Goal: Check status: Check status

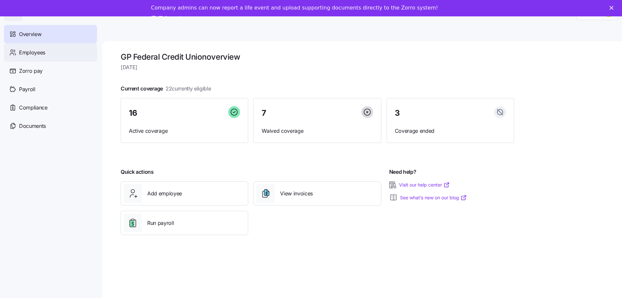
click at [49, 49] on div "Employees" at bounding box center [50, 52] width 93 height 18
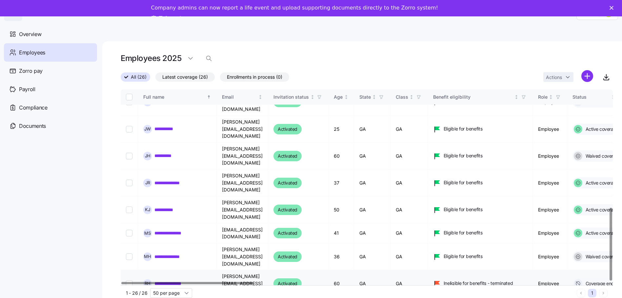
scroll to position [251, 0]
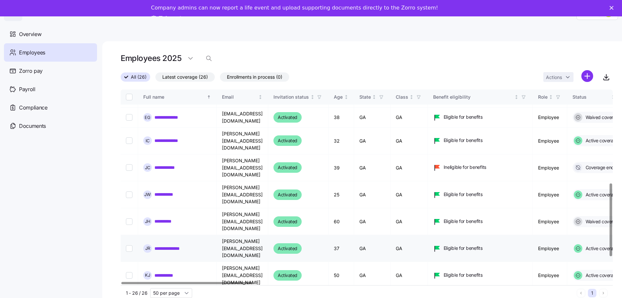
click at [172, 245] on link "**********" at bounding box center [173, 248] width 38 height 7
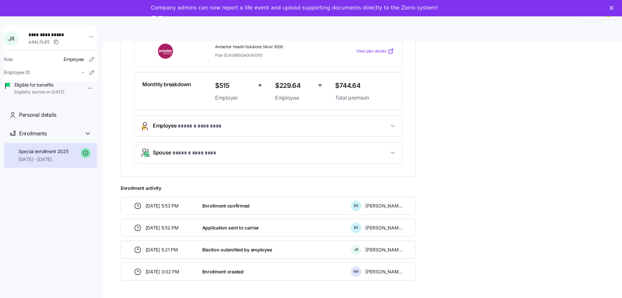
click at [378, 121] on button "Employee * ****** ******** *" at bounding box center [268, 126] width 268 height 21
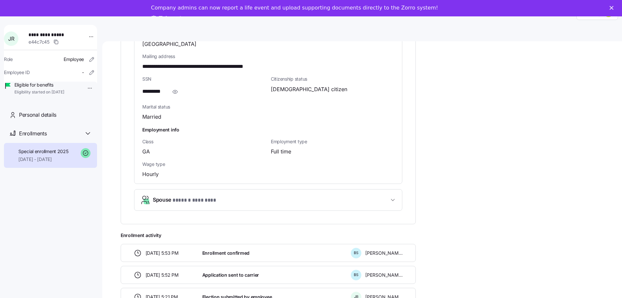
scroll to position [219, 0]
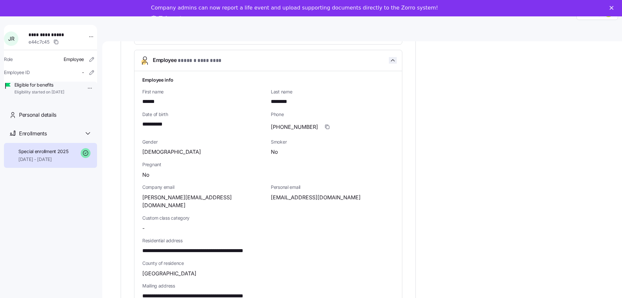
click at [389, 63] on span "button" at bounding box center [393, 60] width 8 height 7
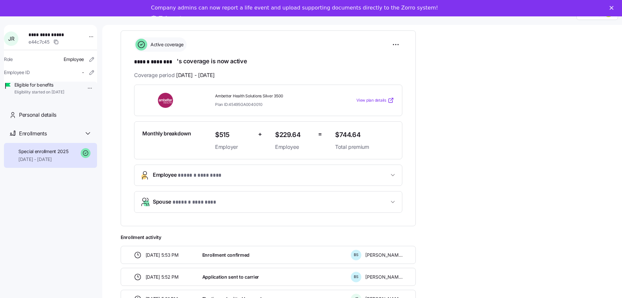
scroll to position [0, 0]
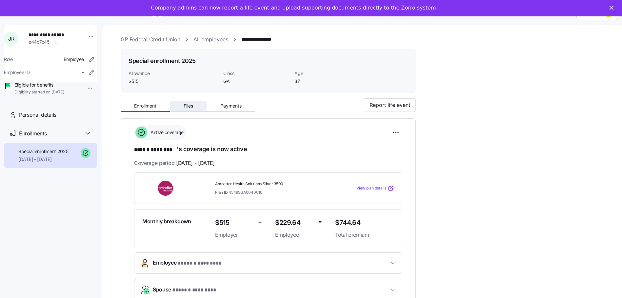
click at [183, 104] on button "Files" at bounding box center [188, 106] width 37 height 10
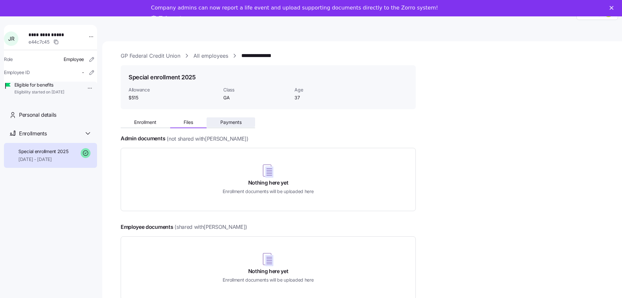
click at [218, 119] on button "Payments" at bounding box center [231, 122] width 49 height 10
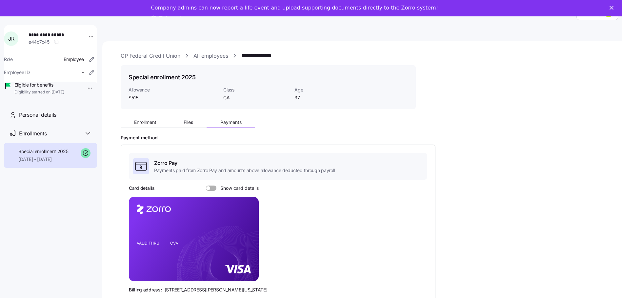
scroll to position [21, 0]
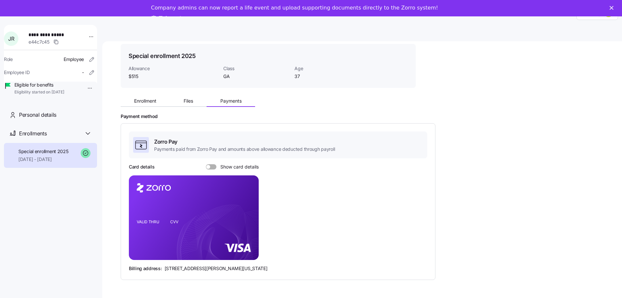
click at [207, 164] on label "Show card details" at bounding box center [232, 166] width 53 height 5
click at [206, 164] on input "Show card details" at bounding box center [206, 164] width 0 height 0
